Goal: Task Accomplishment & Management: Manage account settings

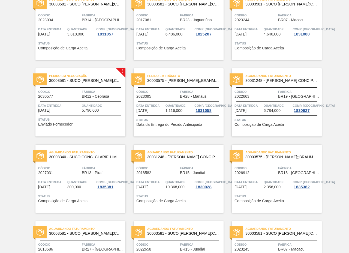
scroll to position [588, 0]
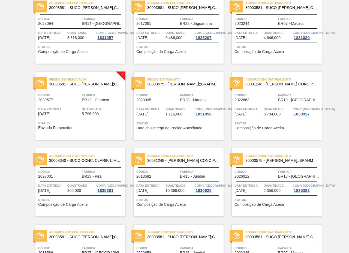
click at [175, 175] on div "Código 2018582" at bounding box center [157, 174] width 42 height 10
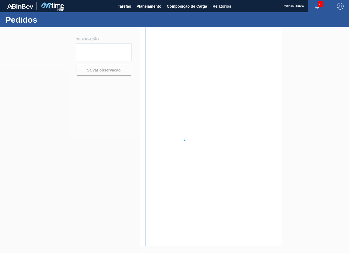
click at [175, 175] on div at bounding box center [174, 140] width 349 height 226
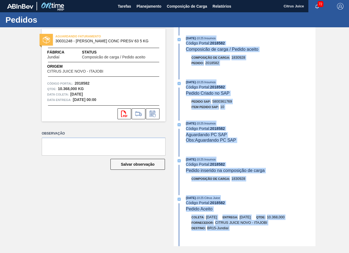
click at [256, 101] on div "Pedido SAP: 5800361769" at bounding box center [251, 101] width 130 height 5
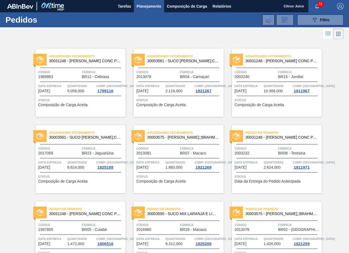
click at [271, 66] on div "Aguardando Faturamento 30031248 - SUCO LARANJA CONC PRESV 63 5 KG Código 200324…" at bounding box center [277, 83] width 90 height 68
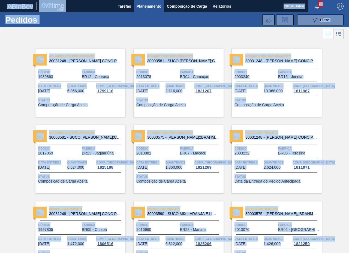
click at [217, 38] on div at bounding box center [174, 33] width 349 height 13
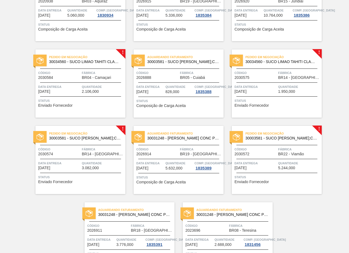
scroll to position [1106, 0]
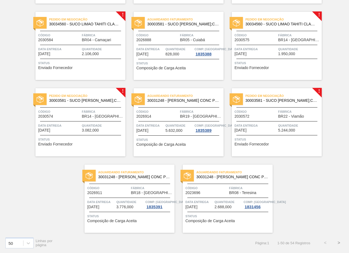
click at [338, 243] on button ">" at bounding box center [339, 243] width 14 height 14
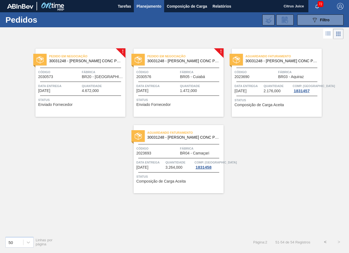
scroll to position [0, 0]
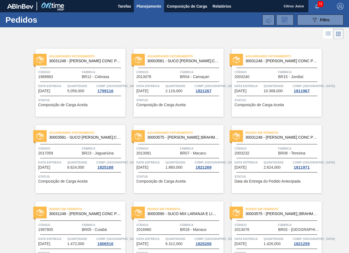
click at [226, 107] on link "Aguardando Faturamento 30031248 - SUCO LARANJA CONC PRESV 63 5 KG Código 200324…" at bounding box center [273, 83] width 98 height 68
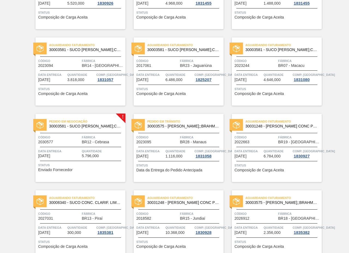
scroll to position [545, 0]
click at [65, 118] on div "Pedido em Negociação 30003581 - SUCO CONCENT LIMAO;CLARIFIC.C/SO2;PEPSI; Código…" at bounding box center [80, 148] width 90 height 68
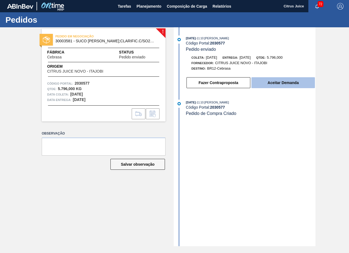
click at [287, 82] on button "Aceitar Demanda" at bounding box center [283, 82] width 64 height 11
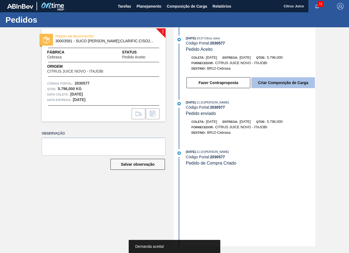
click at [274, 78] on button "Criar Composição de Carga" at bounding box center [283, 82] width 64 height 11
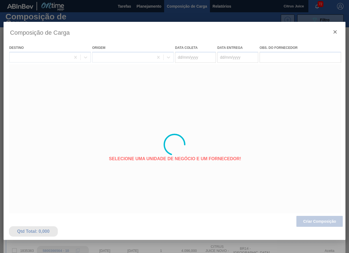
type coleta "[DATE]"
type entrega "[DATE]"
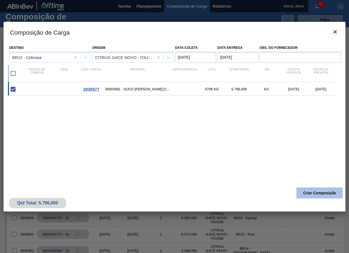
click at [309, 190] on button "Criar Composição" at bounding box center [319, 192] width 46 height 11
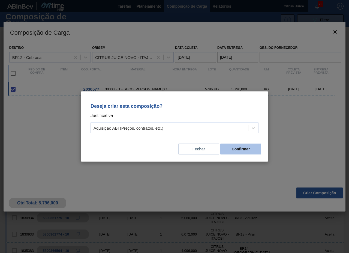
click at [236, 153] on button "Confirmar" at bounding box center [240, 148] width 41 height 11
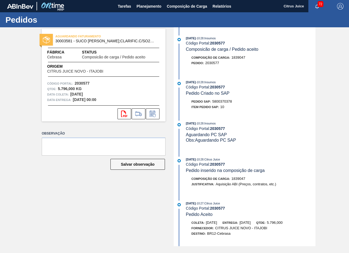
click at [221, 100] on span "5800370378" at bounding box center [222, 101] width 20 height 4
copy span "5800370378"
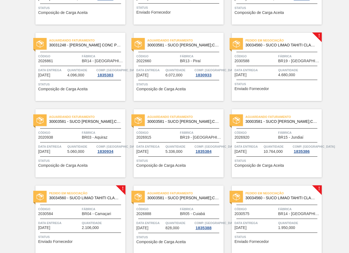
scroll to position [845, 0]
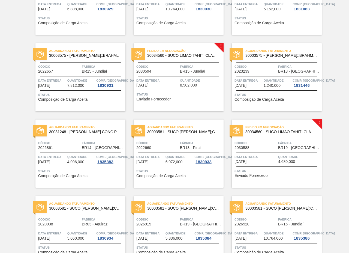
click at [185, 77] on div "Pedido em Negociação 30034560 - SUCO LIMAO TAHITI CLAR 39KG Código 2030594 Fábr…" at bounding box center [179, 77] width 90 height 68
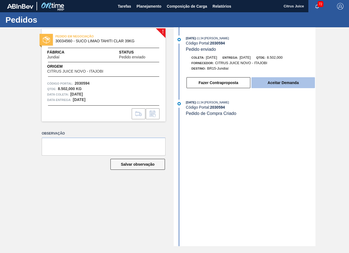
click at [280, 79] on button "Aceitar Demanda" at bounding box center [283, 82] width 64 height 11
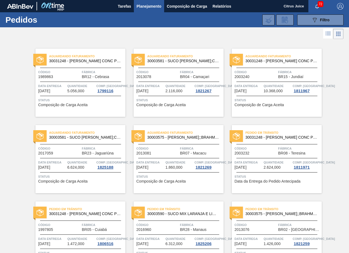
click at [320, 107] on div "Aguardando Faturamento 30031248 - SUCO LARANJA CONC PRESV 63 5 KG Código 200324…" at bounding box center [277, 83] width 90 height 68
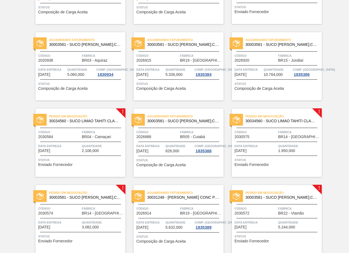
scroll to position [900, 0]
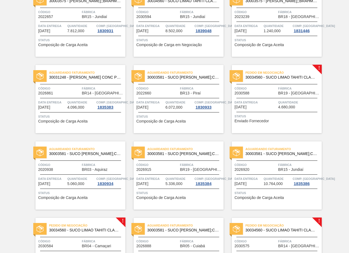
click at [270, 86] on span "Código" at bounding box center [256, 88] width 42 height 5
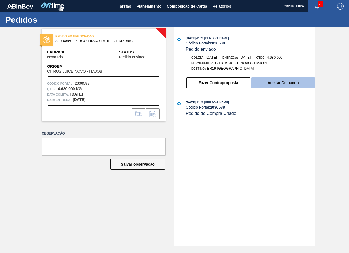
click at [269, 85] on button "Aceitar Demanda" at bounding box center [283, 82] width 64 height 11
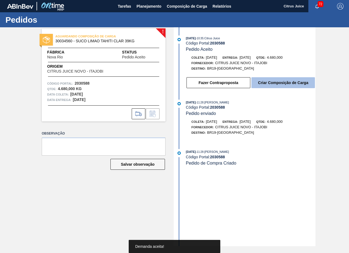
click at [268, 84] on button "Criar Composição de Carga" at bounding box center [283, 82] width 64 height 11
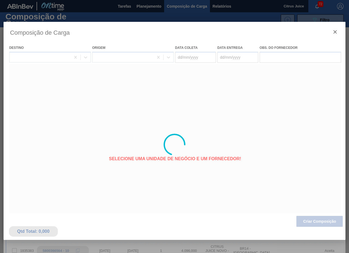
type coleta "[DATE]"
type entrega "[DATE]"
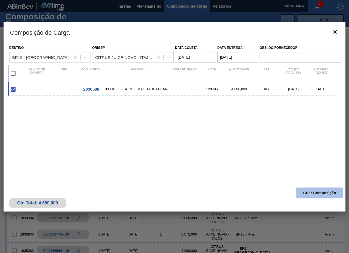
click at [318, 194] on button "Criar Composição" at bounding box center [319, 192] width 46 height 11
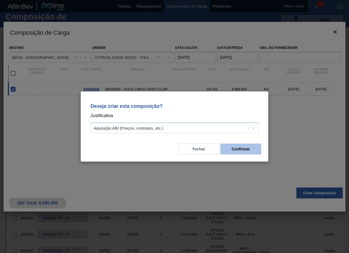
click at [251, 146] on button "Confirmar" at bounding box center [240, 148] width 41 height 11
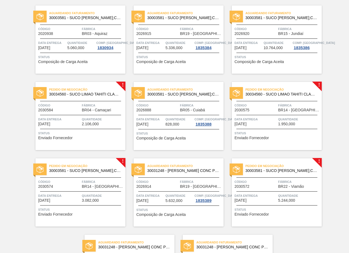
scroll to position [1036, 0]
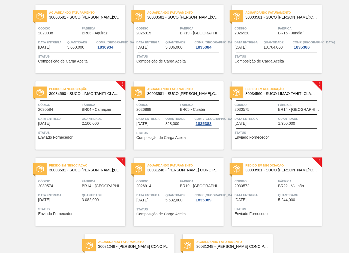
click at [106, 133] on span "Status" at bounding box center [81, 132] width 86 height 5
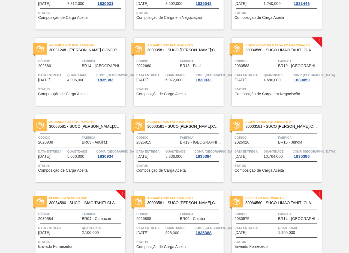
scroll to position [1106, 0]
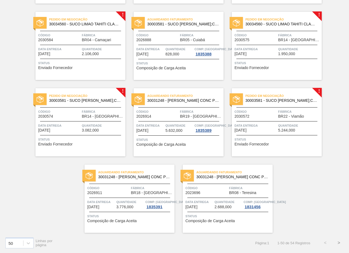
click at [291, 125] on span "Quantidade" at bounding box center [299, 125] width 42 height 5
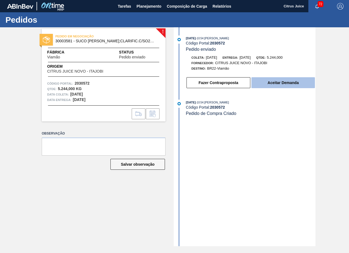
click at [279, 78] on button "Aceitar Demanda" at bounding box center [283, 82] width 64 height 11
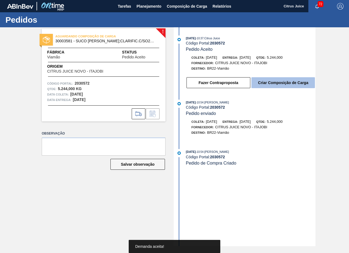
click at [281, 84] on button "Criar Composição de Carga" at bounding box center [283, 82] width 64 height 11
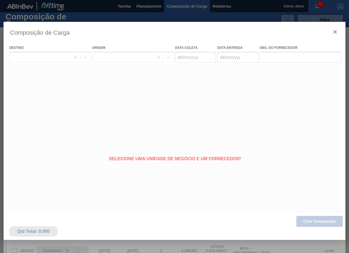
type coleta "[DATE]"
type entrega "[DATE]"
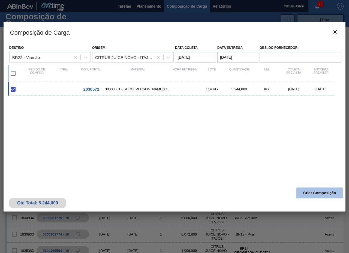
click at [328, 189] on button "Criar Composição" at bounding box center [319, 192] width 46 height 11
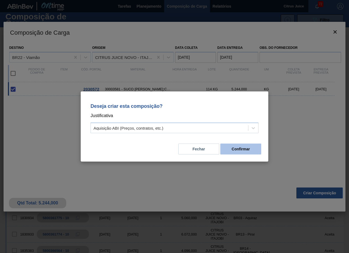
click at [244, 151] on button "Confirmar" at bounding box center [240, 148] width 41 height 11
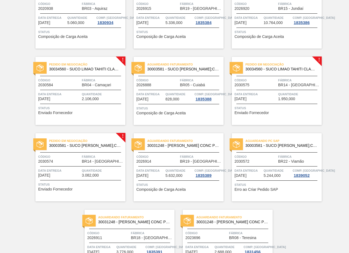
scroll to position [1063, 0]
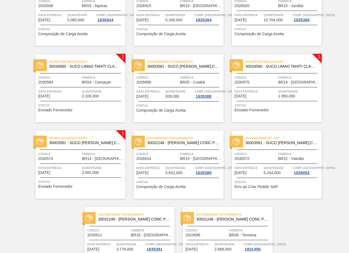
click at [281, 78] on span "Fábrica" at bounding box center [299, 77] width 42 height 5
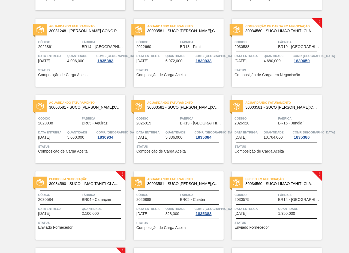
scroll to position [1063, 0]
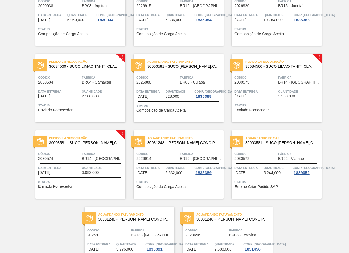
click at [107, 151] on div "Pedido em Negociação 30003581 - SUCO CONCENT LIMAO;CLARIFIC.C/SO2;PEPSI; Código…" at bounding box center [80, 164] width 90 height 68
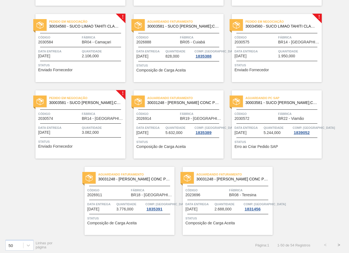
scroll to position [1106, 0]
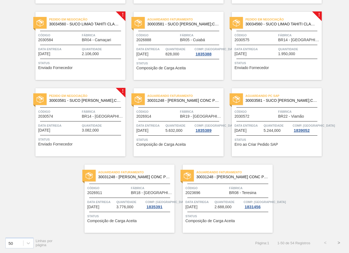
click at [336, 242] on button ">" at bounding box center [339, 243] width 14 height 14
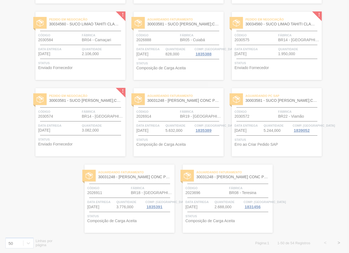
scroll to position [0, 0]
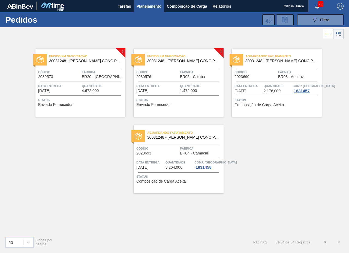
click at [103, 71] on span "Fábrica" at bounding box center [103, 71] width 42 height 5
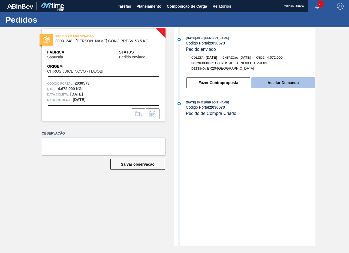
click at [283, 83] on button "Aceitar Demanda" at bounding box center [283, 82] width 64 height 11
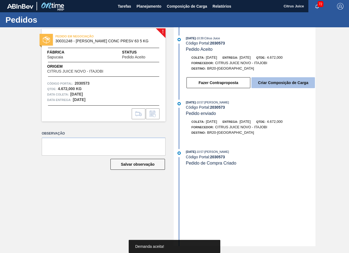
click at [277, 83] on button "Criar Composição de Carga" at bounding box center [283, 82] width 64 height 11
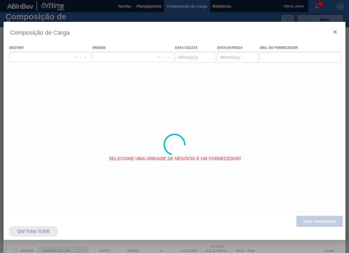
type coleta "14/10/2025"
type entrega "[DATE]"
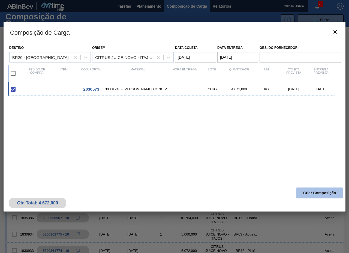
click at [318, 192] on button "Criar Composição" at bounding box center [319, 192] width 46 height 11
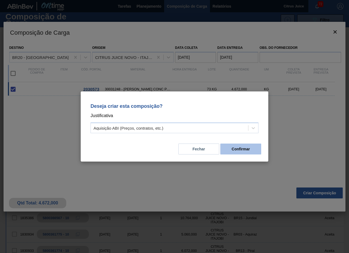
click at [231, 148] on button "Confirmar" at bounding box center [240, 148] width 41 height 11
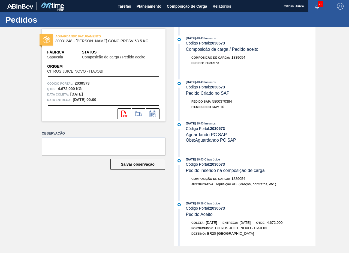
click at [221, 101] on span "5800370384" at bounding box center [222, 101] width 20 height 4
copy span "5800370384"
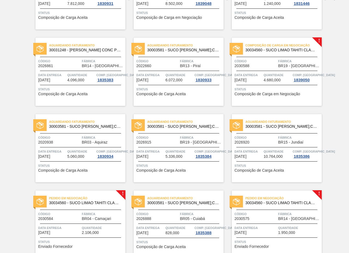
scroll to position [1106, 0]
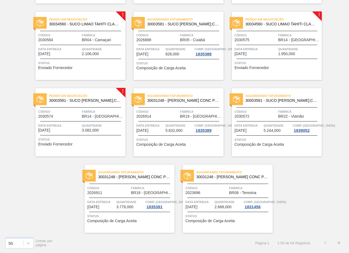
click at [337, 244] on button ">" at bounding box center [339, 243] width 14 height 14
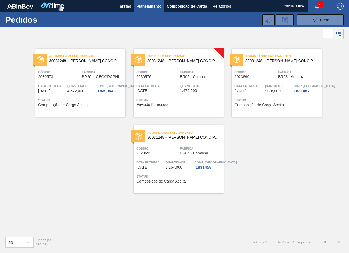
scroll to position [0, 0]
click at [194, 71] on span "Fábrica" at bounding box center [201, 71] width 42 height 5
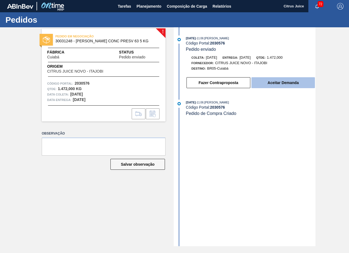
click at [267, 86] on button "Aceitar Demanda" at bounding box center [283, 82] width 64 height 11
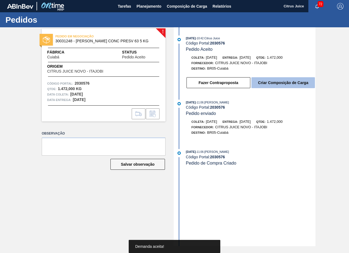
click at [272, 83] on button "Criar Composição de Carga" at bounding box center [283, 82] width 64 height 11
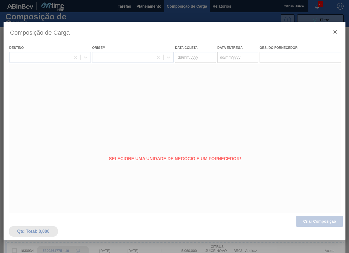
type coleta "[DATE]"
type entrega "[DATE]"
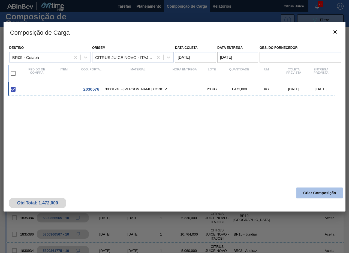
click at [316, 195] on button "Criar Composição" at bounding box center [319, 192] width 46 height 11
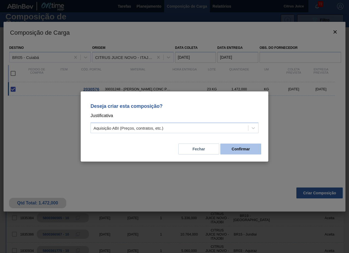
click at [247, 148] on button "Confirmar" at bounding box center [240, 148] width 41 height 11
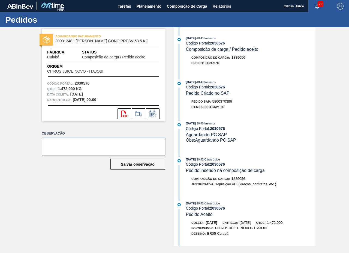
click at [219, 99] on span "5800370386" at bounding box center [222, 101] width 20 height 4
copy span "5800370386"
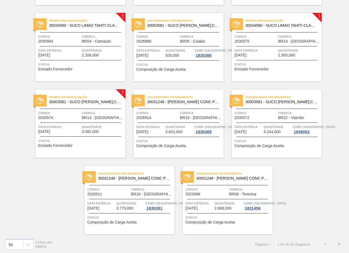
scroll to position [1106, 0]
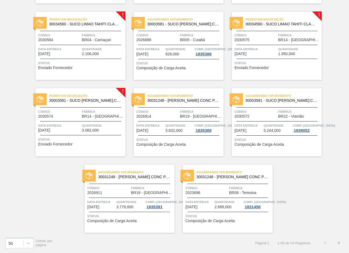
click at [337, 244] on button ">" at bounding box center [339, 243] width 14 height 14
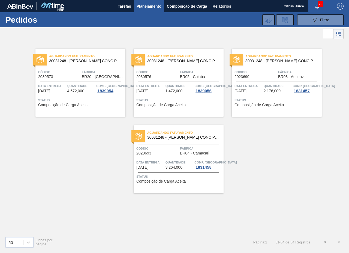
scroll to position [0, 0]
